Goal: Task Accomplishment & Management: Manage account settings

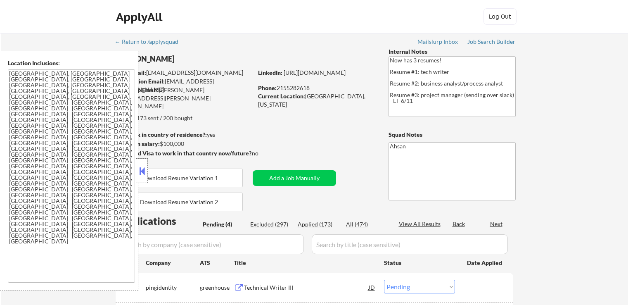
select select ""pending""
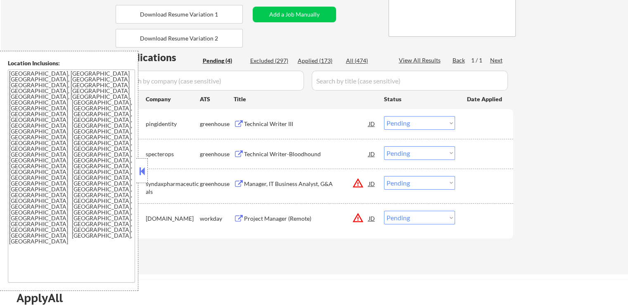
scroll to position [165, 0]
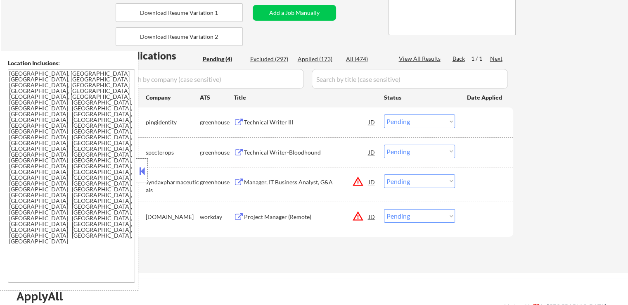
click at [255, 121] on div "Technical Writer III" at bounding box center [306, 122] width 125 height 8
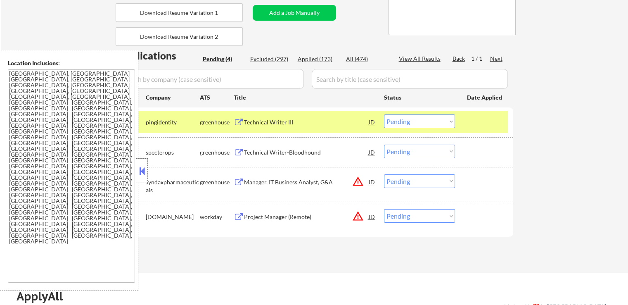
click at [262, 154] on div "Technical Writer-Bloodhound" at bounding box center [306, 152] width 125 height 8
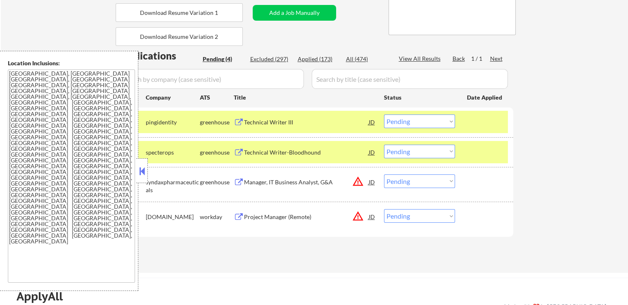
click at [265, 184] on div "Manager, IT Business Analyst, G&A" at bounding box center [306, 182] width 125 height 8
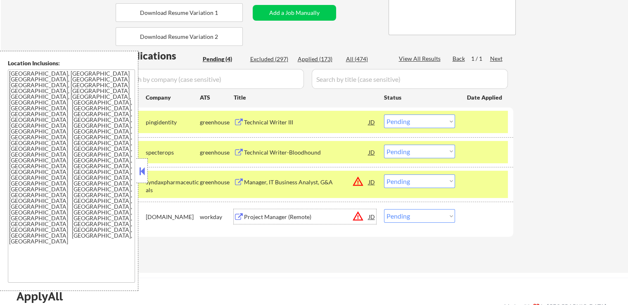
click at [260, 220] on div "Project Manager (Remote)" at bounding box center [306, 216] width 125 height 15
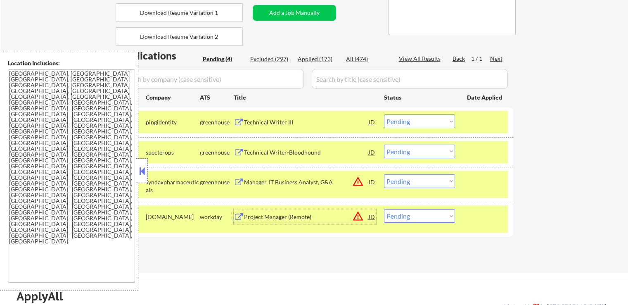
click at [418, 123] on select "Choose an option... Pending Applied Excluded (Questions) Excluded (Expired) Exc…" at bounding box center [419, 121] width 71 height 14
click at [384, 114] on select "Choose an option... Pending Applied Excluded (Questions) Excluded (Expired) Exc…" at bounding box center [419, 121] width 71 height 14
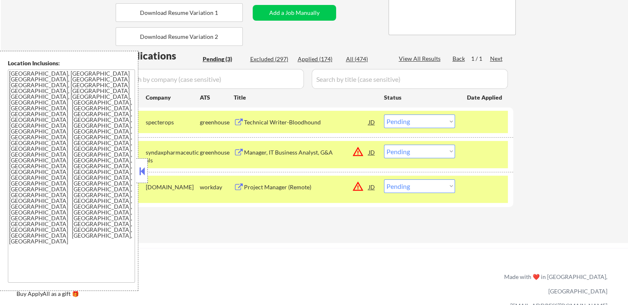
drag, startPoint x: 411, startPoint y: 120, endPoint x: 417, endPoint y: 126, distance: 8.2
click at [411, 120] on select "Choose an option... Pending Applied Excluded (Questions) Excluded (Expired) Exc…" at bounding box center [419, 121] width 71 height 14
click at [384, 114] on select "Choose an option... Pending Applied Excluded (Questions) Excluded (Expired) Exc…" at bounding box center [419, 121] width 71 height 14
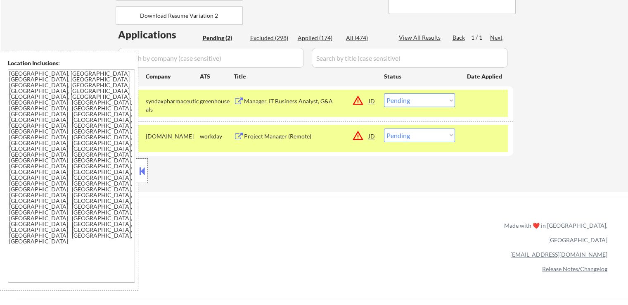
scroll to position [206, 0]
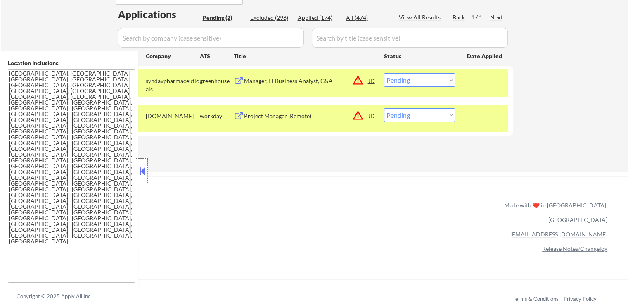
click at [422, 76] on select "Choose an option... Pending Applied Excluded (Questions) Excluded (Expired) Exc…" at bounding box center [419, 80] width 71 height 14
click at [384, 73] on select "Choose an option... Pending Applied Excluded (Questions) Excluded (Expired) Exc…" at bounding box center [419, 80] width 71 height 14
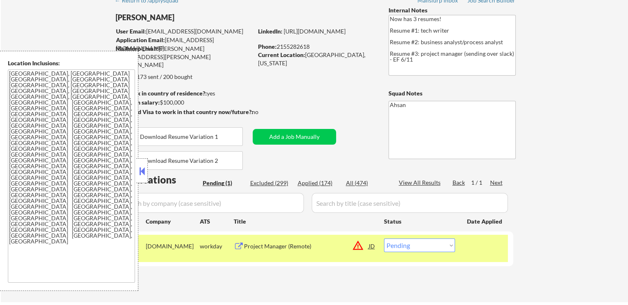
scroll to position [41, 0]
click at [140, 169] on button at bounding box center [141, 171] width 9 height 12
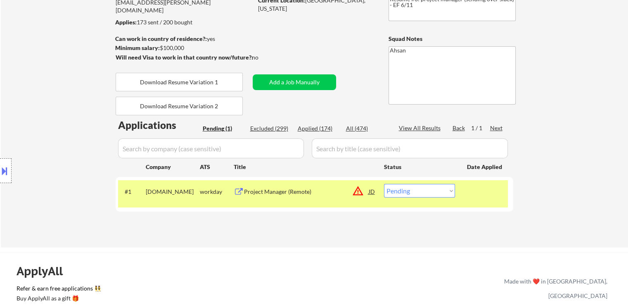
scroll to position [83, 0]
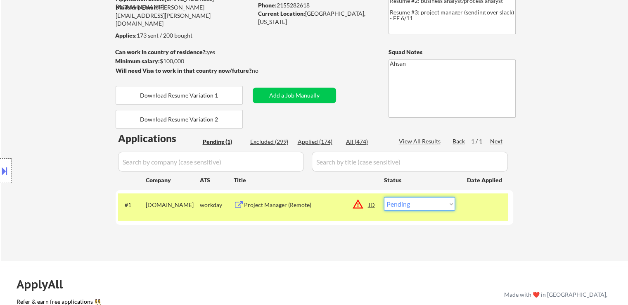
click at [424, 209] on select "Choose an option... Pending Applied Excluded (Questions) Excluded (Expired) Exc…" at bounding box center [419, 204] width 71 height 14
select select ""applied""
click at [384, 197] on select "Choose an option... Pending Applied Excluded (Questions) Excluded (Expired) Exc…" at bounding box center [419, 204] width 71 height 14
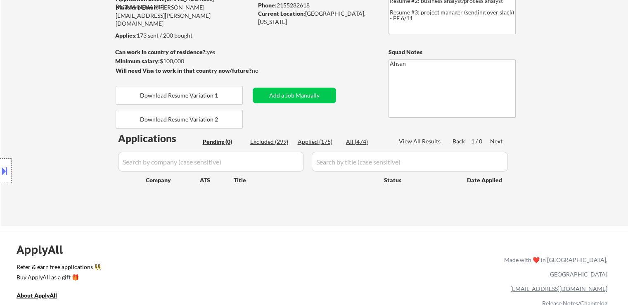
click at [320, 142] on div "Applied (175)" at bounding box center [318, 141] width 41 height 8
select select ""applied""
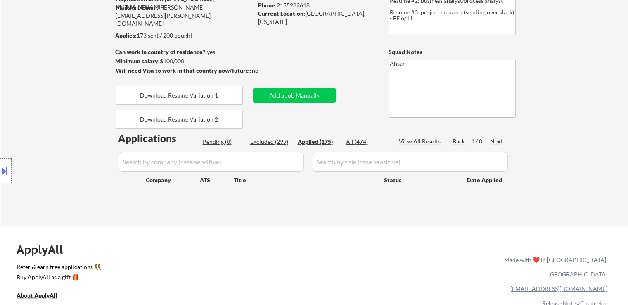
select select ""applied""
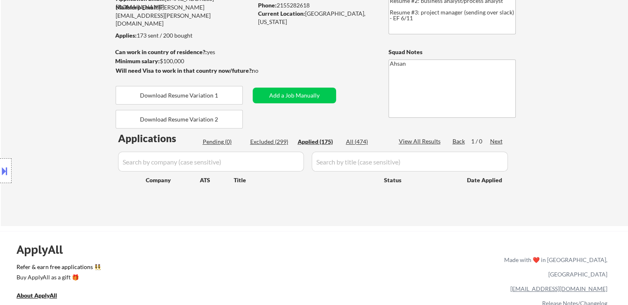
select select ""applied""
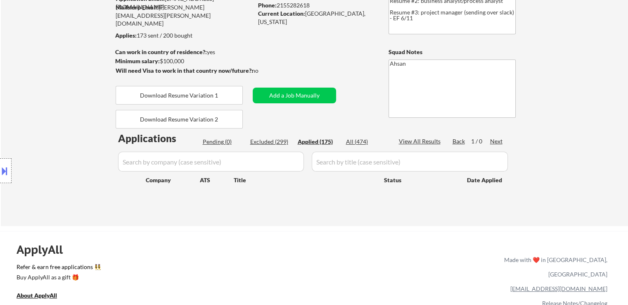
select select ""applied""
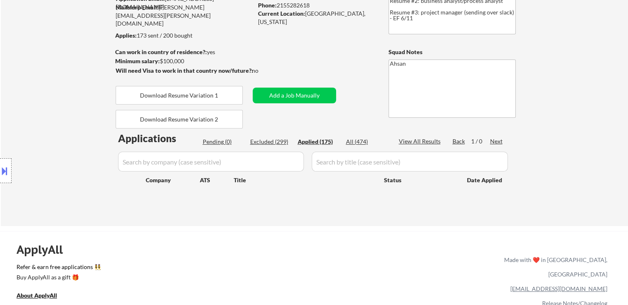
select select ""applied""
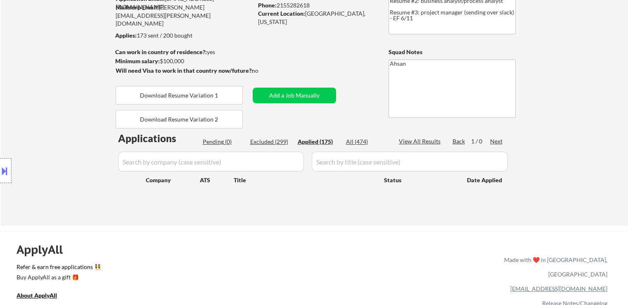
select select ""applied""
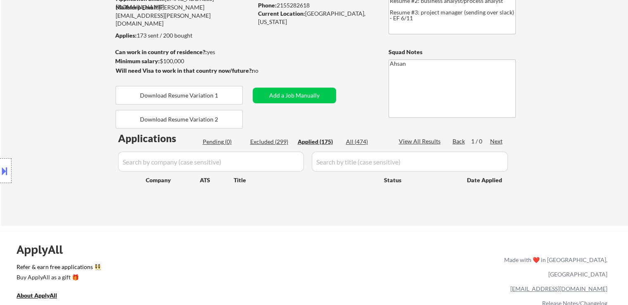
select select ""applied""
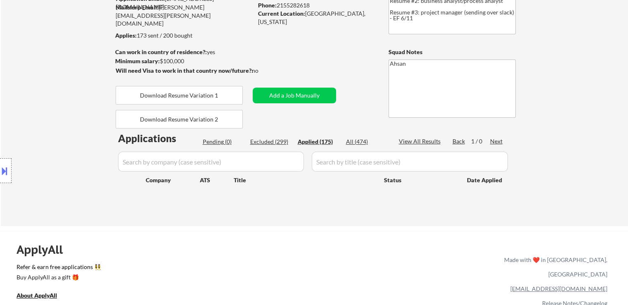
select select ""applied""
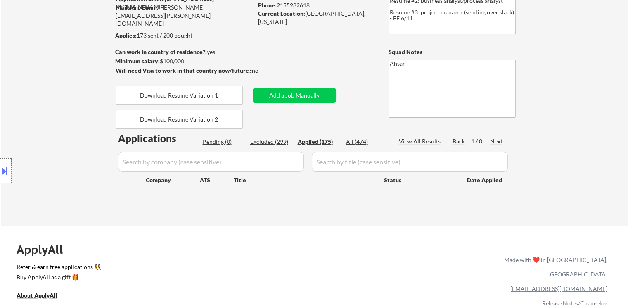
select select ""applied""
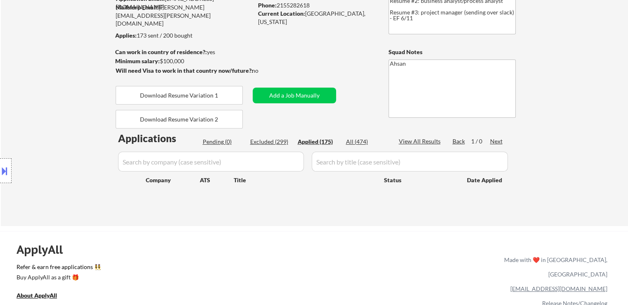
select select ""applied""
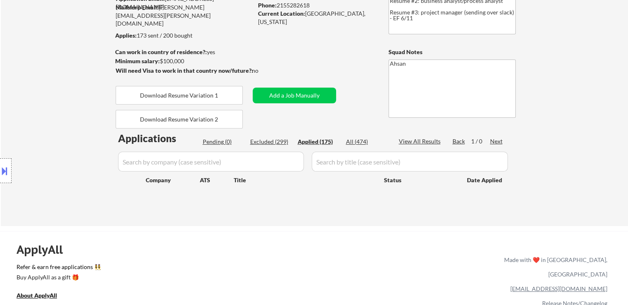
select select ""applied""
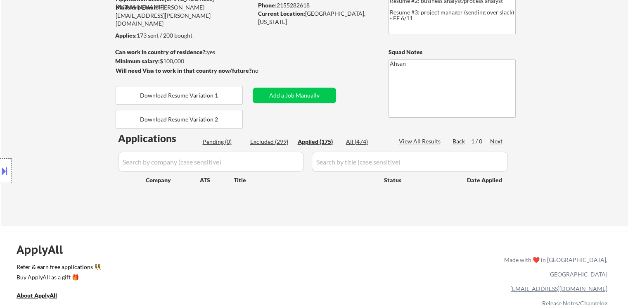
select select ""applied""
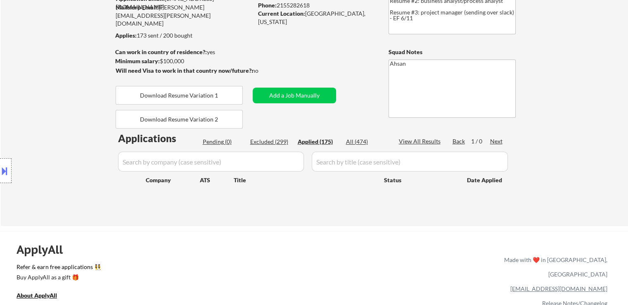
select select ""applied""
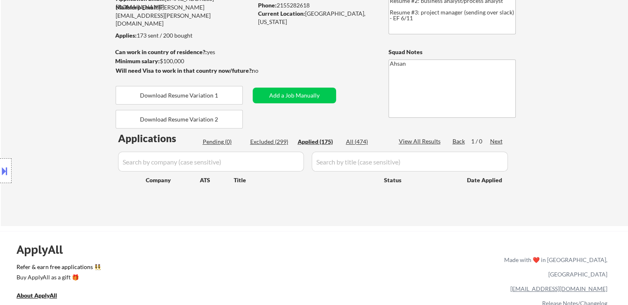
select select ""applied""
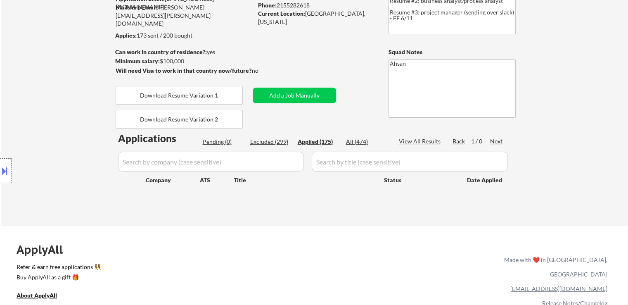
select select ""applied""
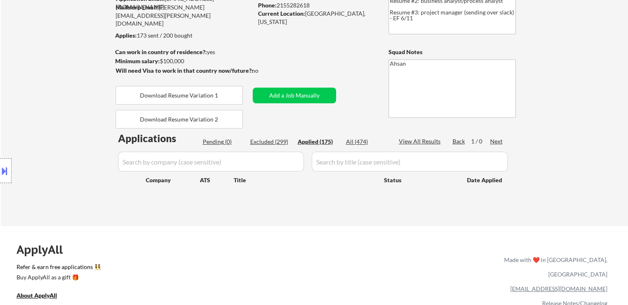
select select ""applied""
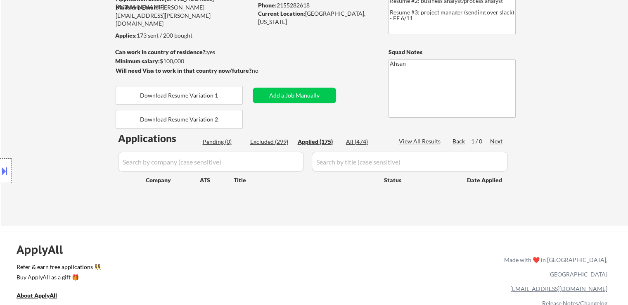
select select ""applied""
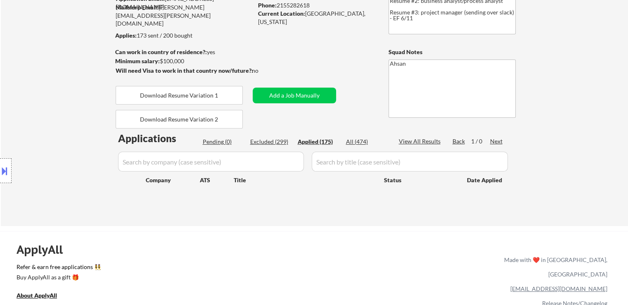
select select ""applied""
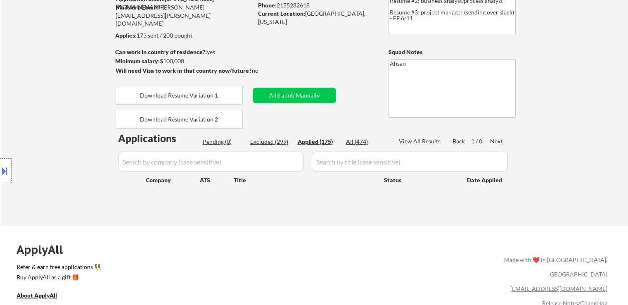
select select ""applied""
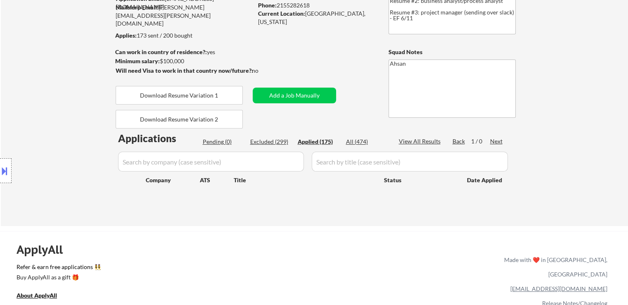
select select ""applied""
